Goal: Task Accomplishment & Management: Manage account settings

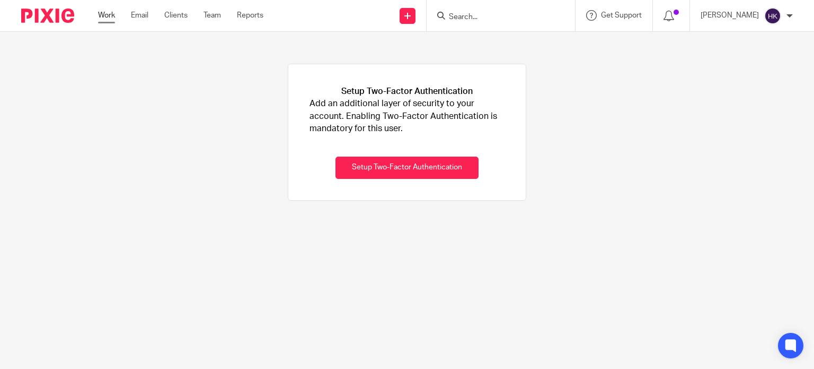
click at [108, 15] on link "Work" at bounding box center [106, 15] width 17 height 11
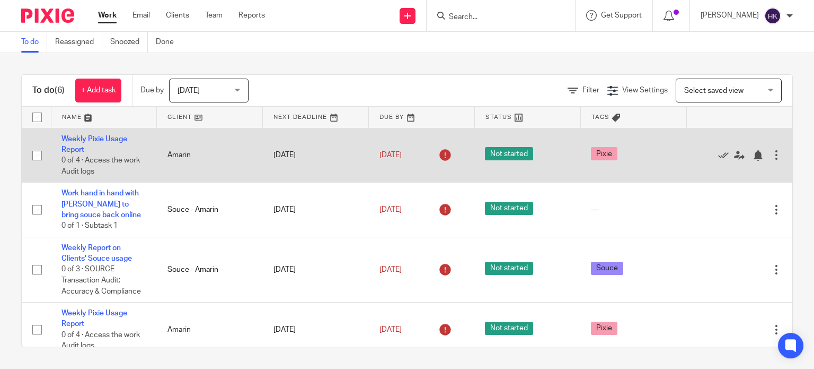
click at [772, 157] on div at bounding box center [777, 155] width 11 height 11
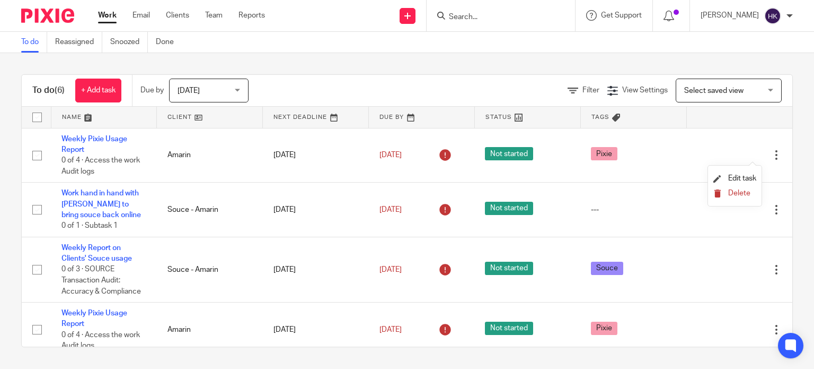
click at [735, 193] on span "Delete" at bounding box center [740, 192] width 22 height 7
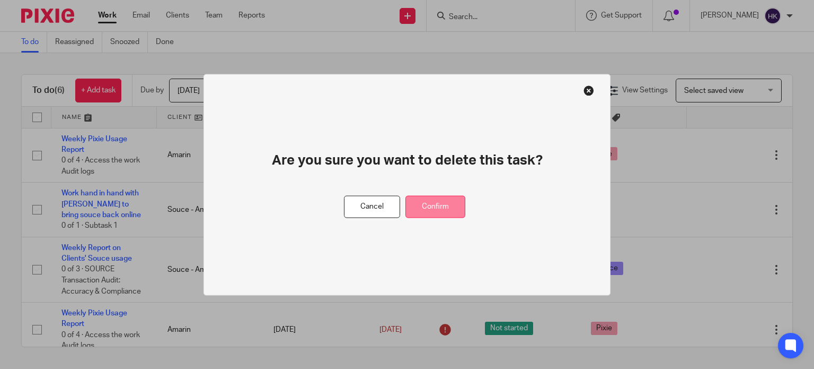
click at [443, 212] on button "Confirm" at bounding box center [436, 206] width 60 height 23
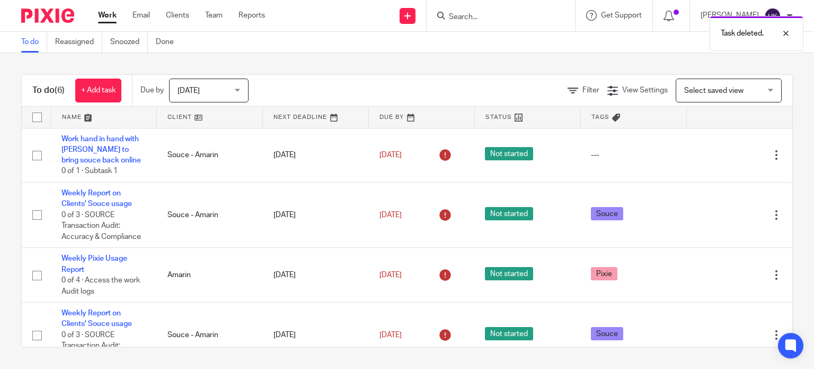
scroll to position [77, 0]
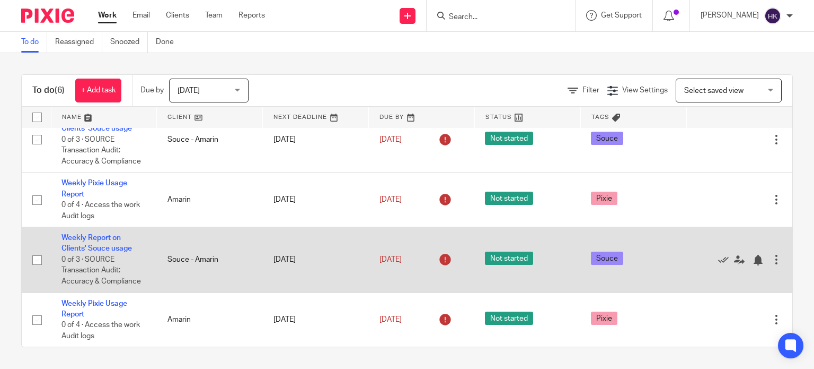
click at [772, 259] on div at bounding box center [777, 259] width 11 height 11
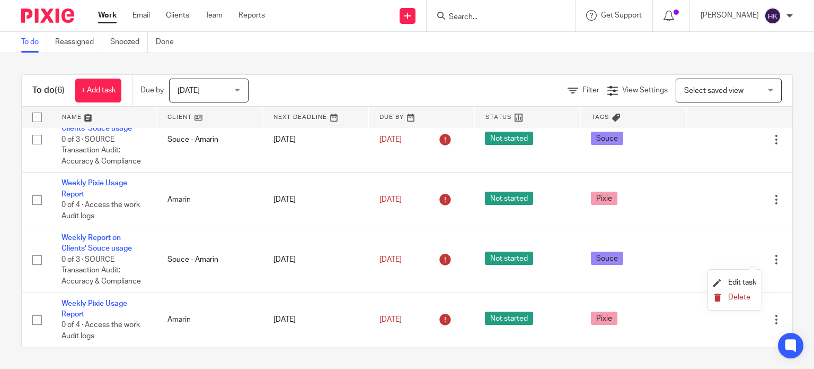
click at [740, 293] on span "Delete" at bounding box center [740, 296] width 22 height 7
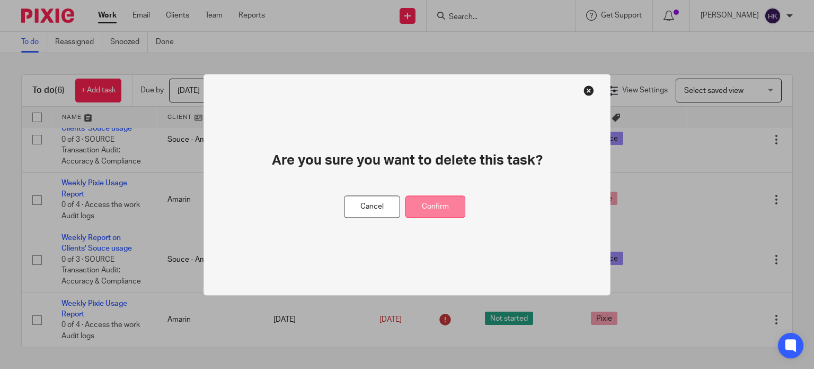
click at [435, 213] on button "Confirm" at bounding box center [436, 206] width 60 height 23
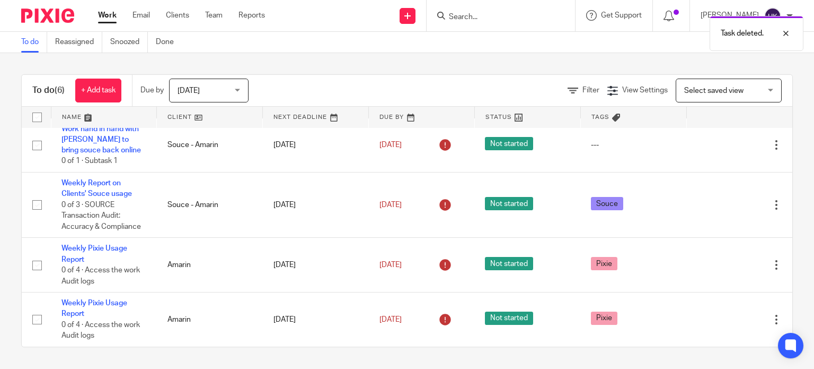
scroll to position [11, 0]
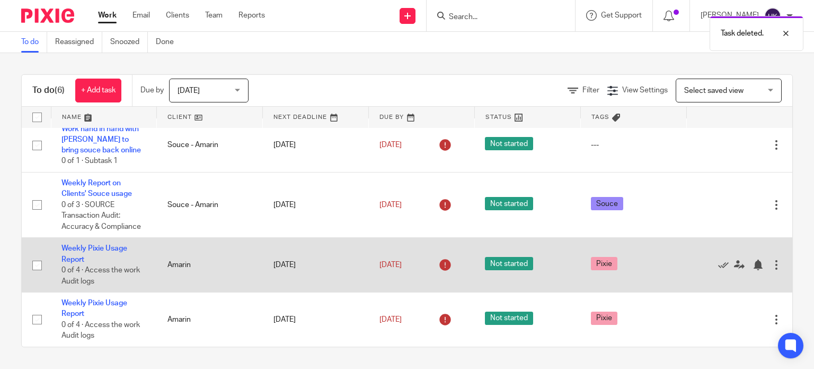
click at [772, 260] on div at bounding box center [777, 264] width 11 height 11
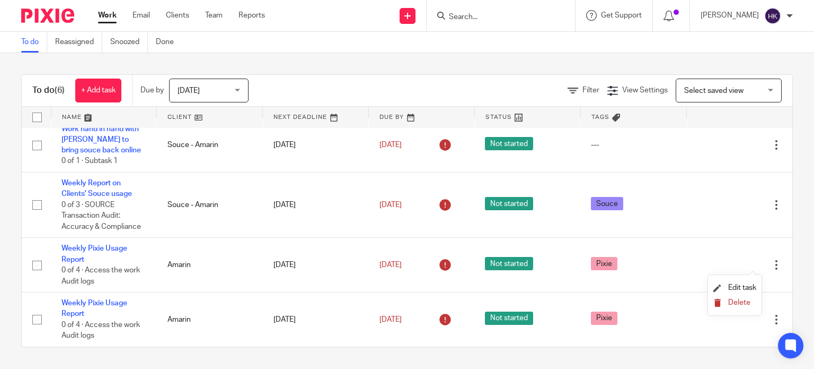
click at [734, 300] on span "Delete" at bounding box center [740, 302] width 22 height 7
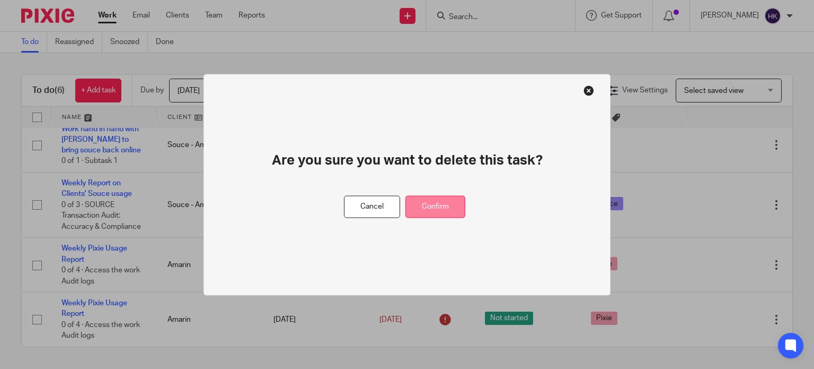
click at [442, 216] on button "Confirm" at bounding box center [436, 206] width 60 height 23
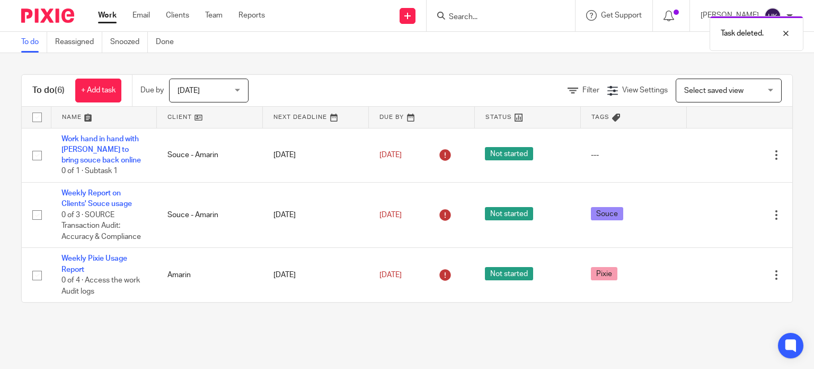
scroll to position [0, 0]
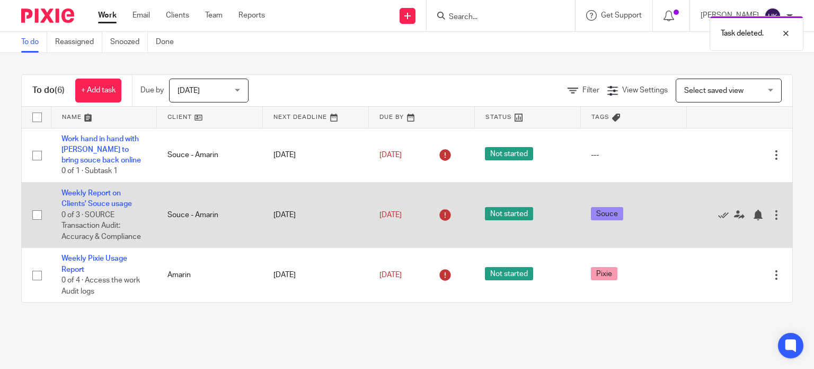
click at [772, 218] on div at bounding box center [777, 214] width 11 height 11
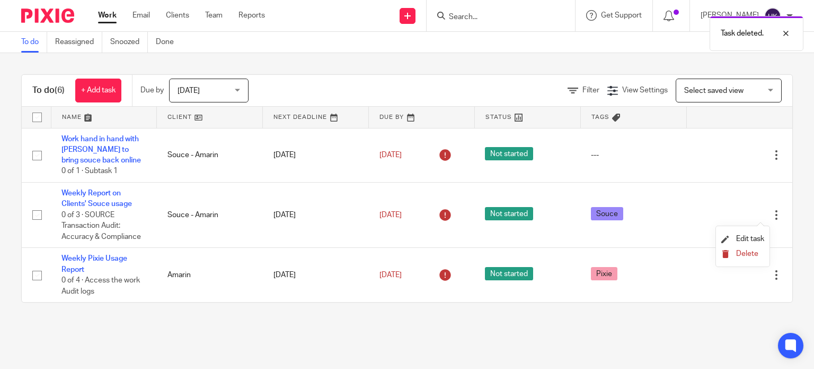
click at [747, 252] on span "Delete" at bounding box center [748, 253] width 22 height 7
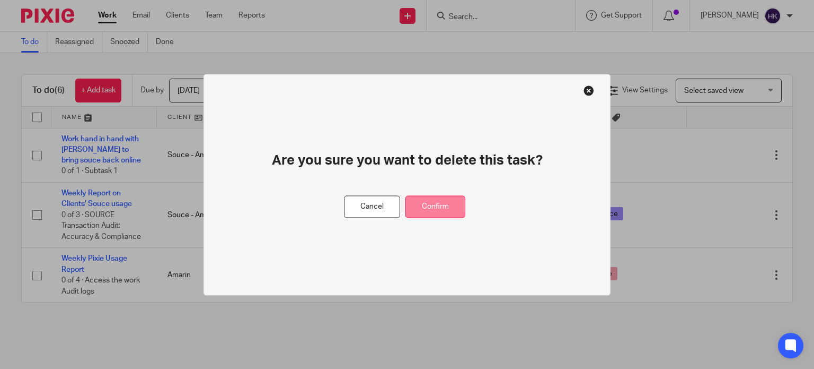
click at [447, 203] on button "Confirm" at bounding box center [436, 206] width 60 height 23
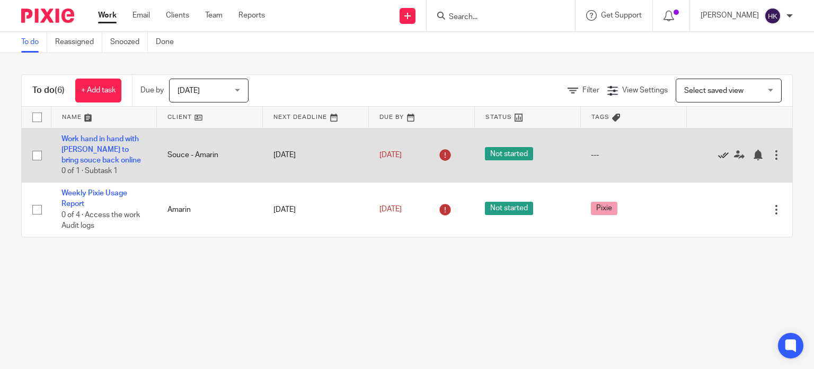
click at [718, 153] on icon at bounding box center [723, 155] width 11 height 11
